Goal: Task Accomplishment & Management: Manage account settings

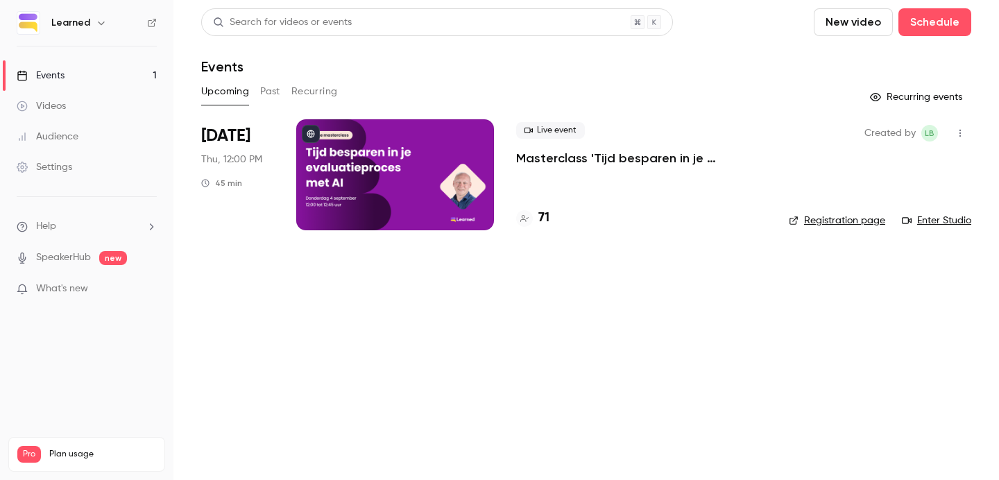
click at [415, 170] on div at bounding box center [395, 174] width 198 height 111
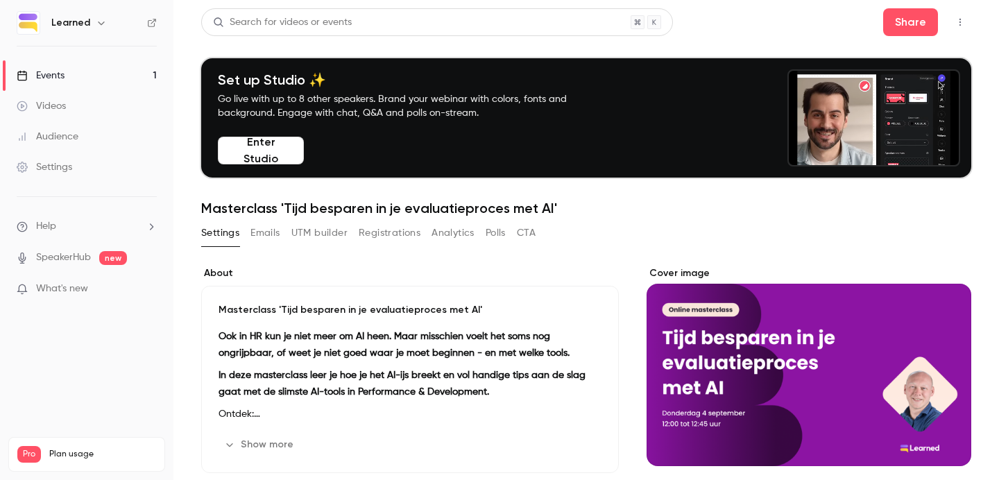
click at [383, 231] on button "Registrations" at bounding box center [390, 233] width 62 height 22
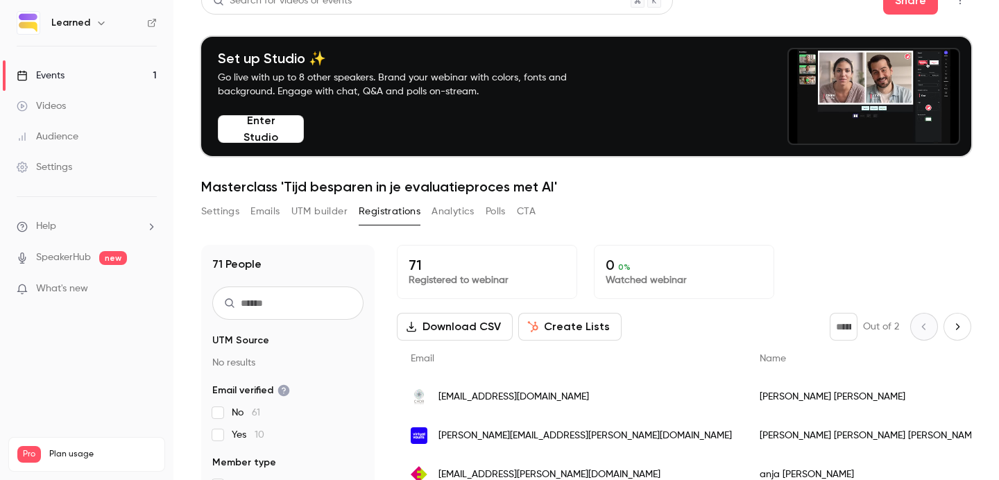
scroll to position [30, 0]
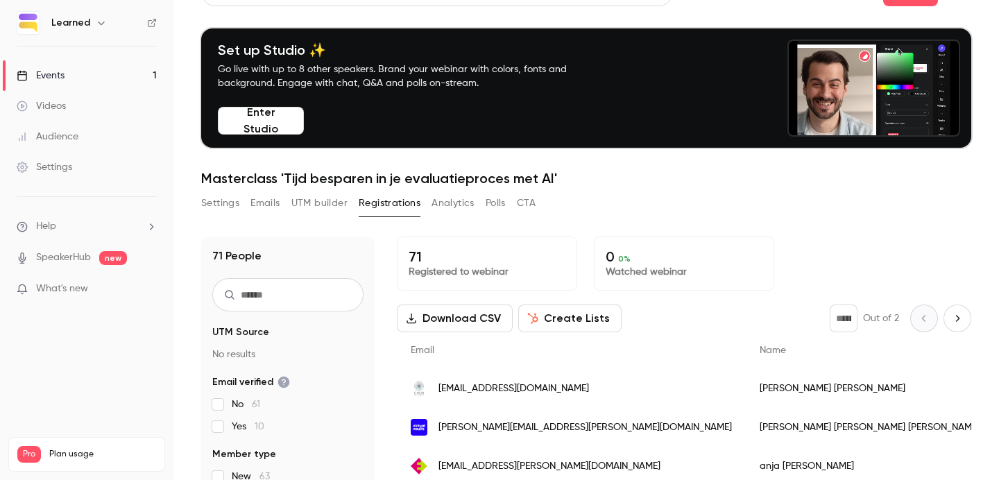
click at [324, 305] on input "text" at bounding box center [287, 294] width 151 height 33
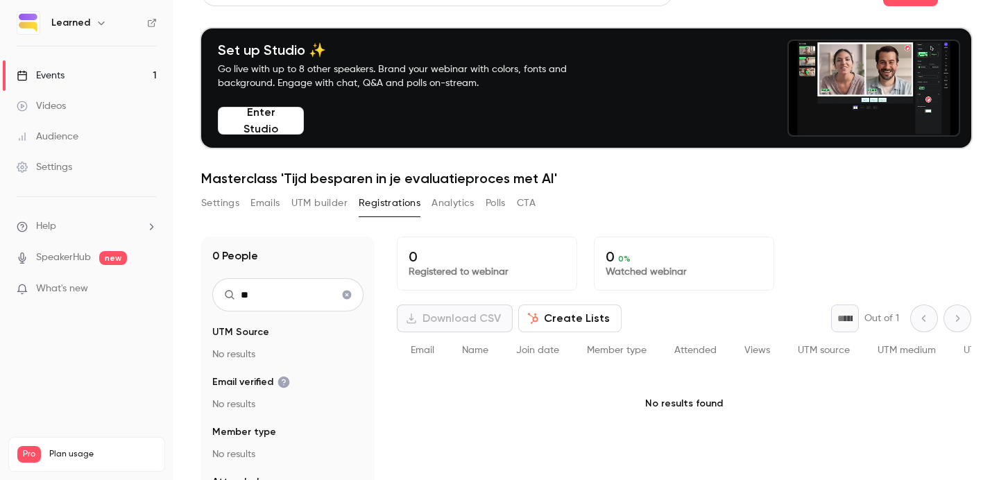
type input "*"
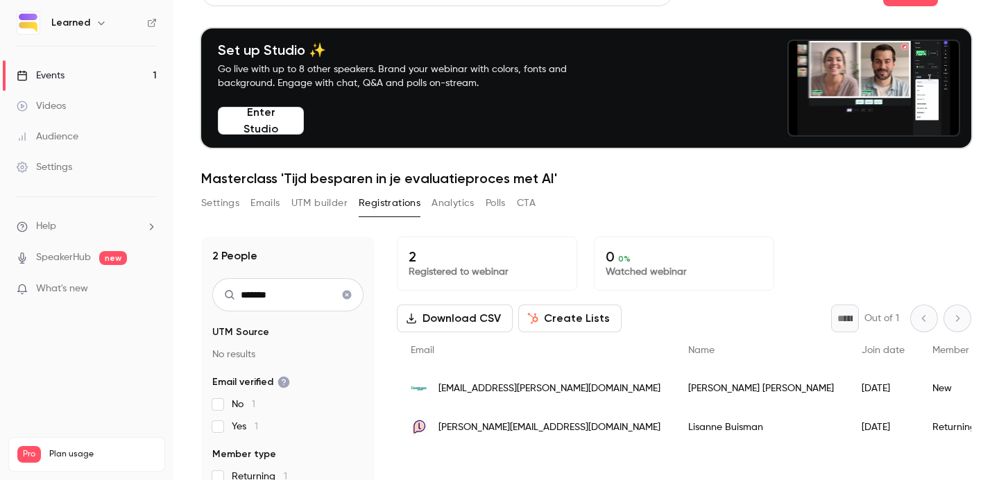
type input "*******"
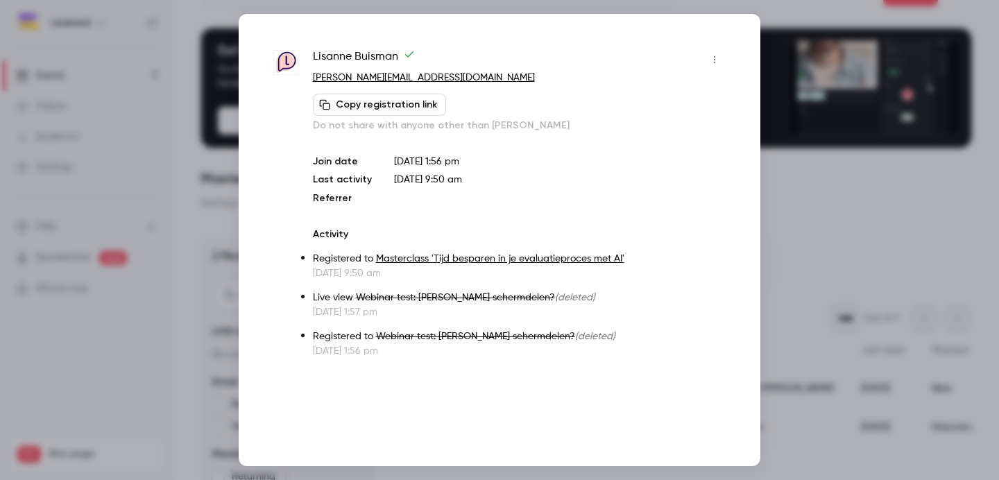
click at [708, 65] on button "button" at bounding box center [714, 60] width 22 height 22
click at [677, 138] on li "Remove registration" at bounding box center [650, 131] width 150 height 36
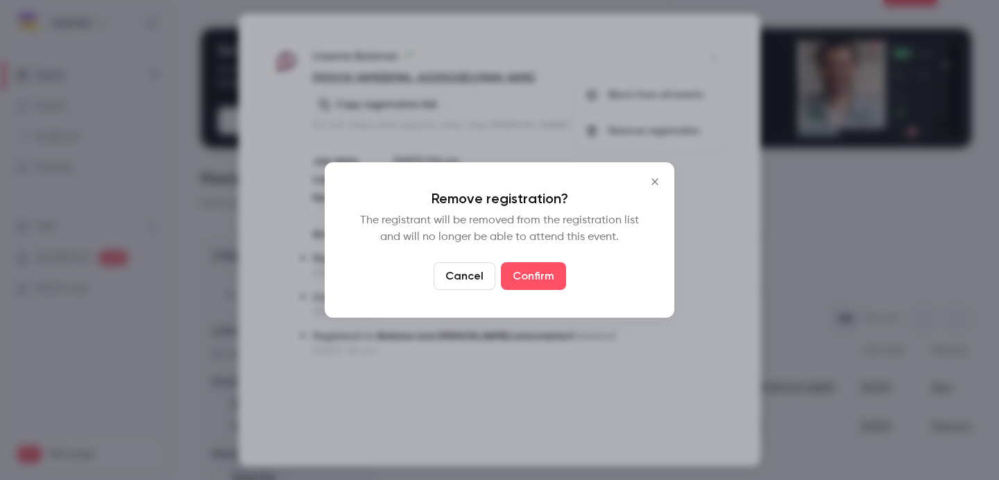
click at [655, 178] on icon "Close" at bounding box center [655, 181] width 17 height 11
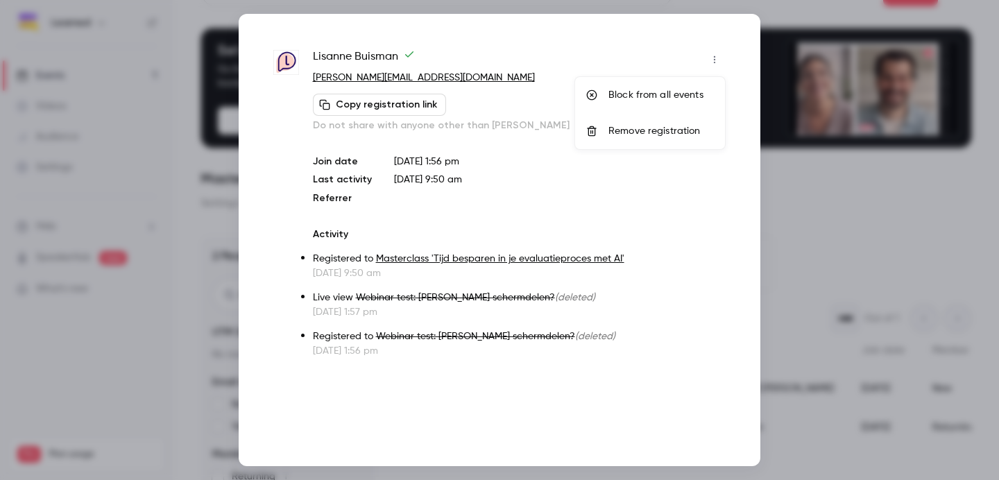
click at [715, 52] on div at bounding box center [499, 240] width 999 height 480
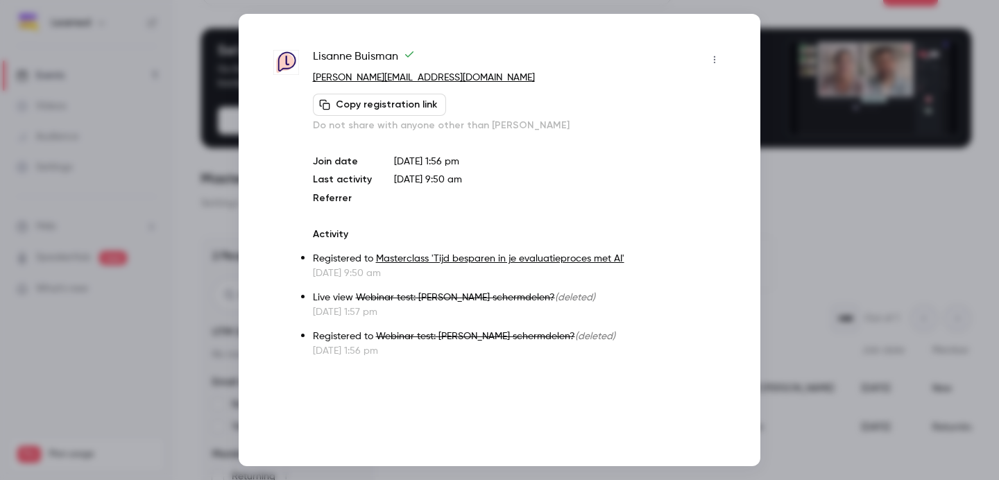
click at [708, 62] on button "button" at bounding box center [714, 60] width 22 height 22
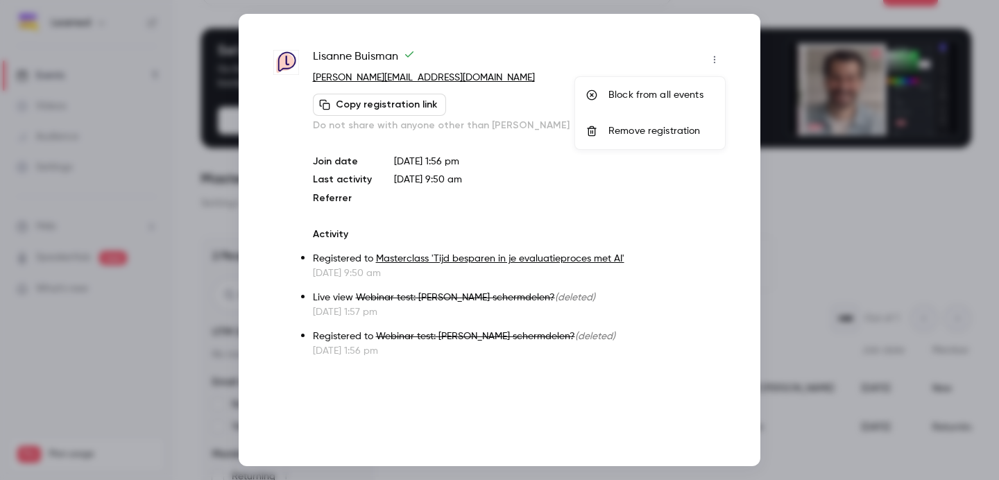
click at [648, 130] on div "Remove registration" at bounding box center [660, 131] width 105 height 14
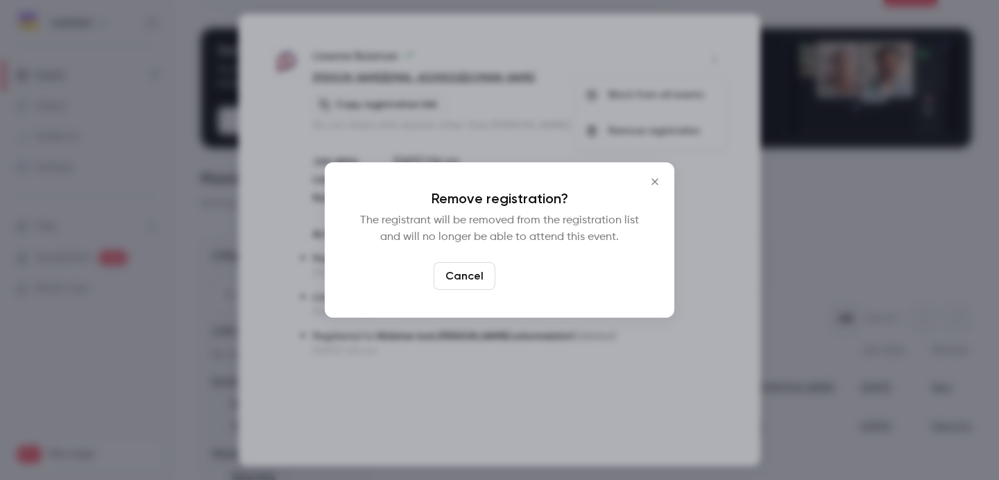
click at [532, 277] on button "Confirm" at bounding box center [533, 276] width 65 height 28
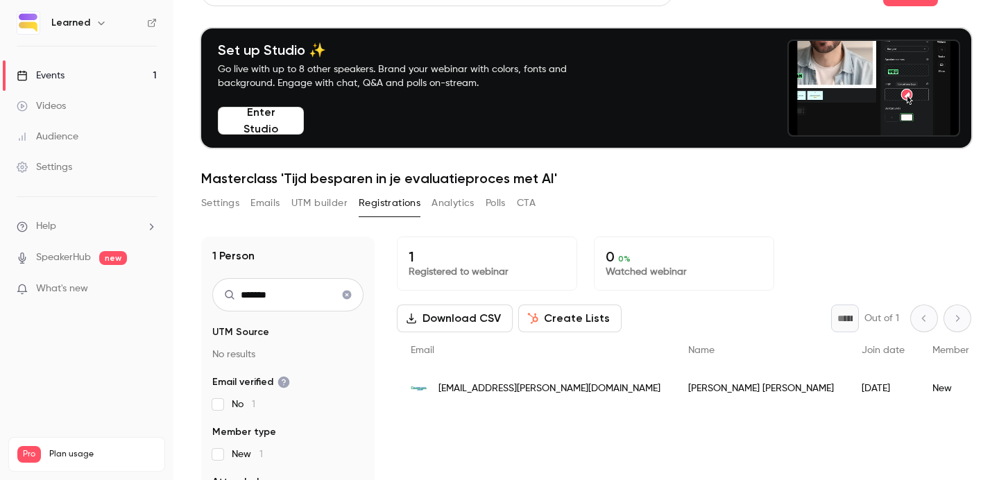
click at [343, 294] on icon "Clear search" at bounding box center [347, 295] width 9 height 9
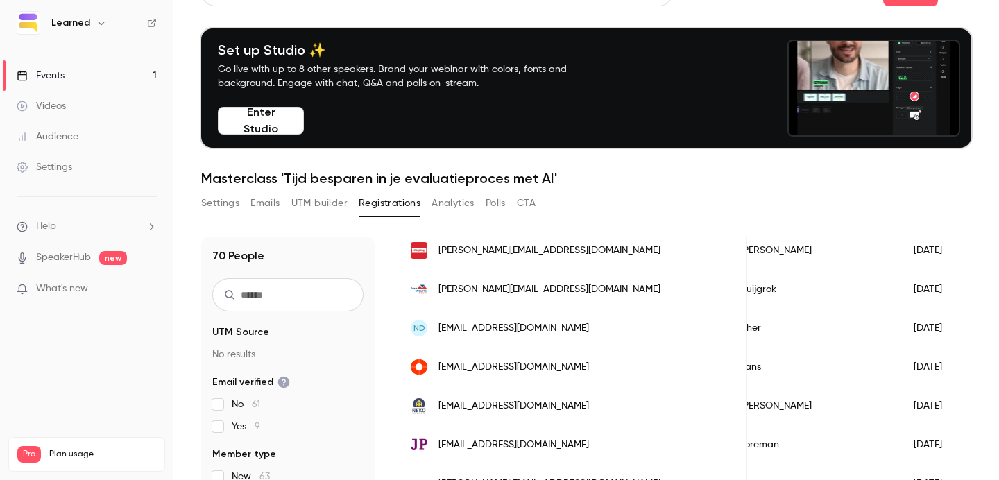
scroll to position [289, 0]
